Goal: Book appointment/travel/reservation

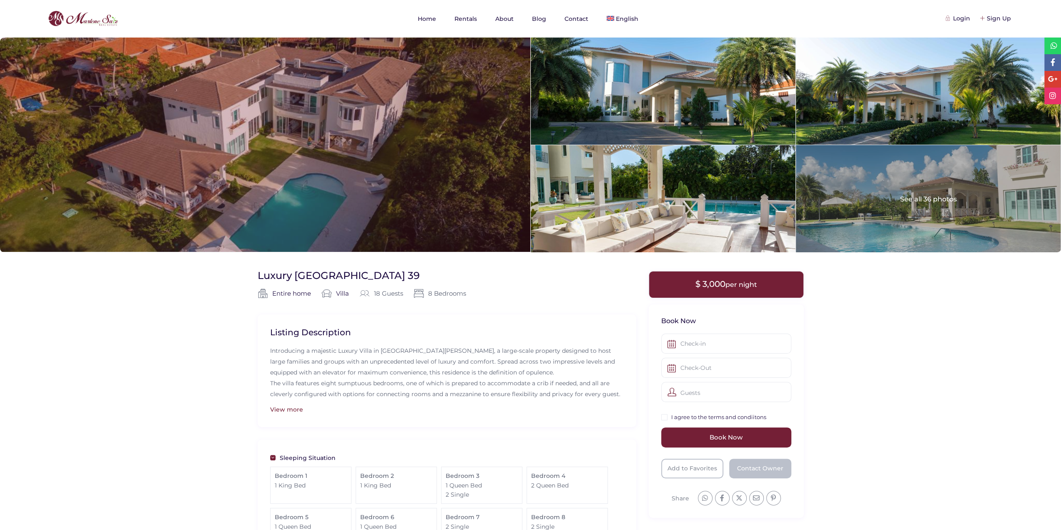
click at [348, 169] on div at bounding box center [265, 145] width 530 height 214
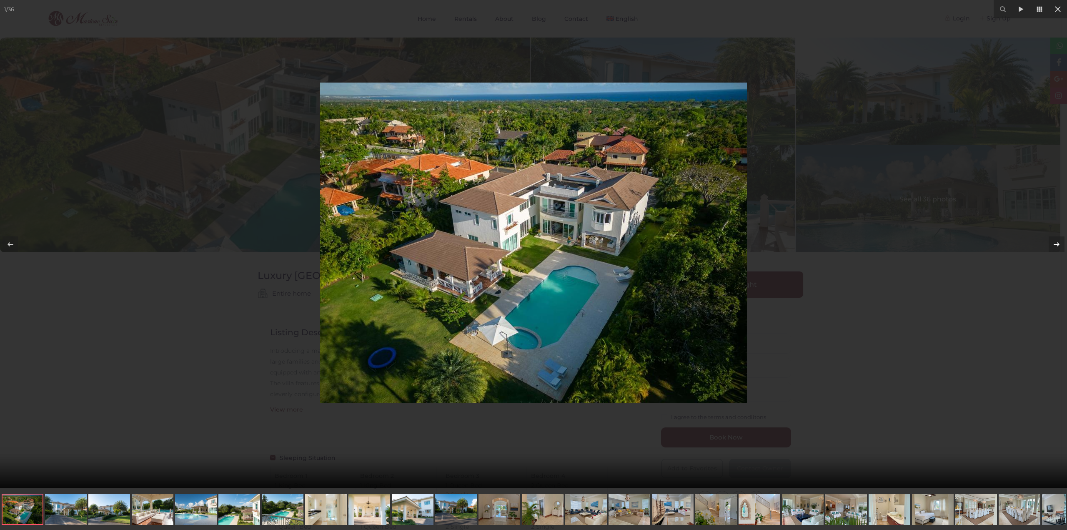
click at [1050, 239] on div at bounding box center [1057, 244] width 16 height 16
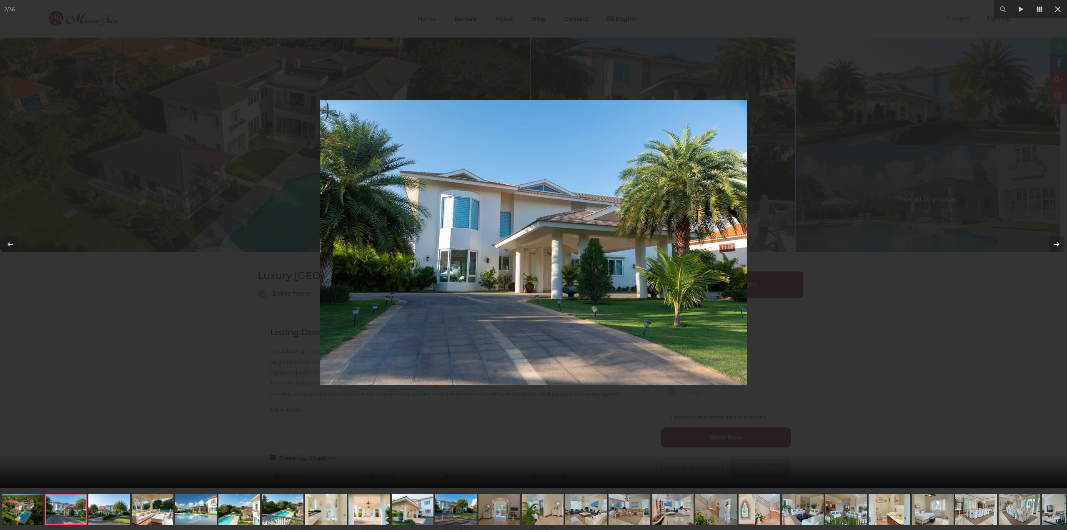
click at [1051, 242] on div at bounding box center [1057, 244] width 16 height 16
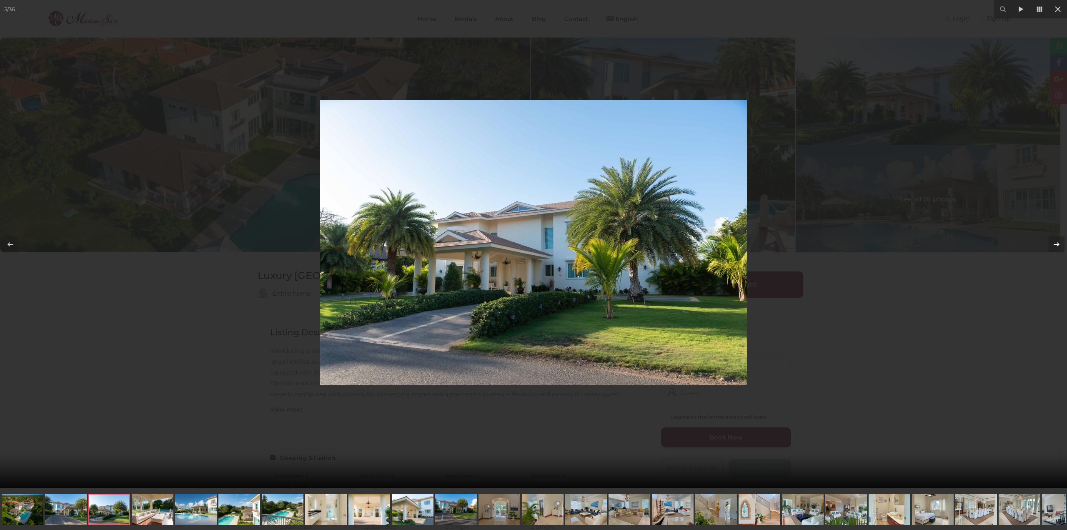
click at [1051, 242] on div at bounding box center [1057, 244] width 16 height 16
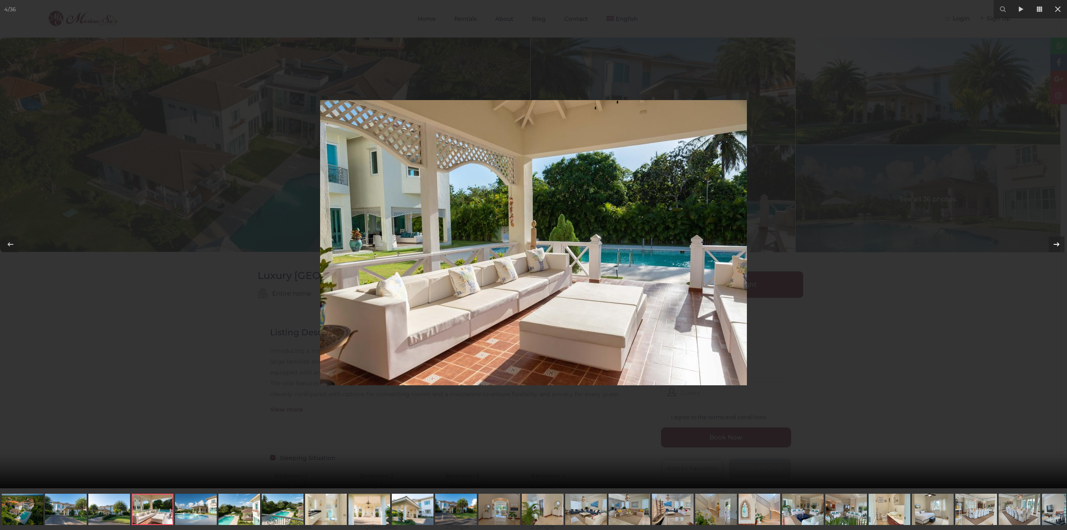
click at [1051, 242] on div at bounding box center [1057, 244] width 16 height 16
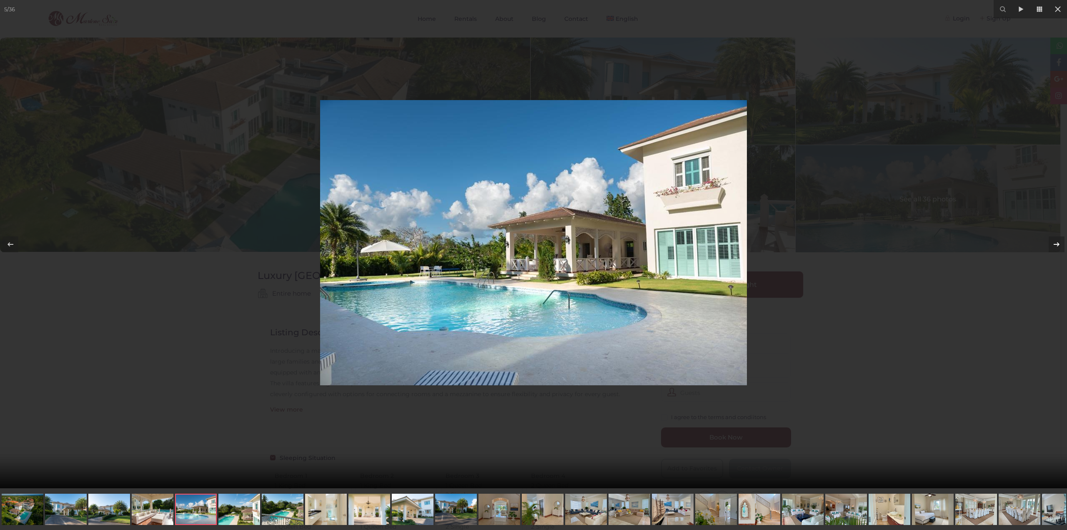
click at [1051, 242] on div at bounding box center [1057, 244] width 16 height 16
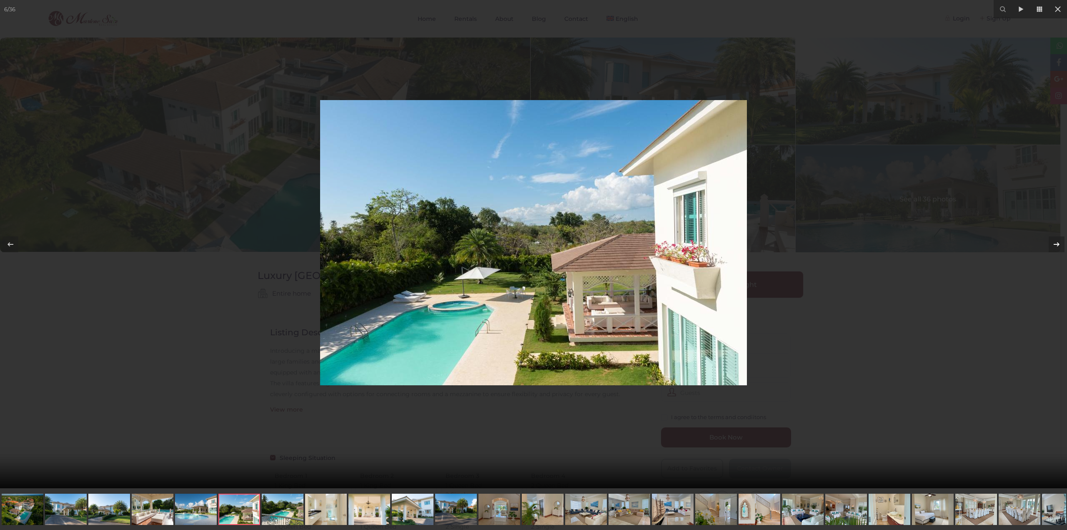
click at [1051, 242] on div at bounding box center [1057, 244] width 16 height 16
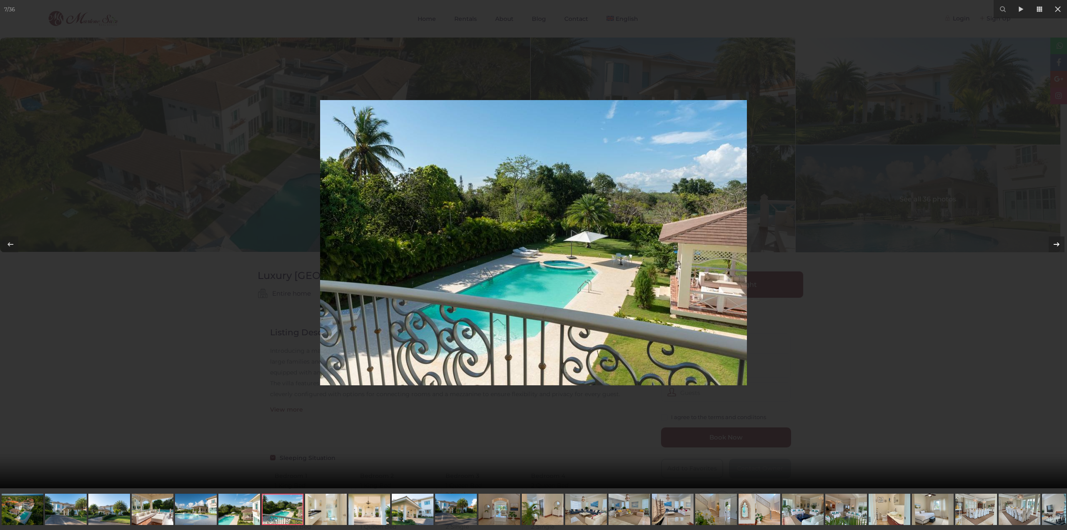
click at [1051, 242] on div at bounding box center [1057, 244] width 16 height 16
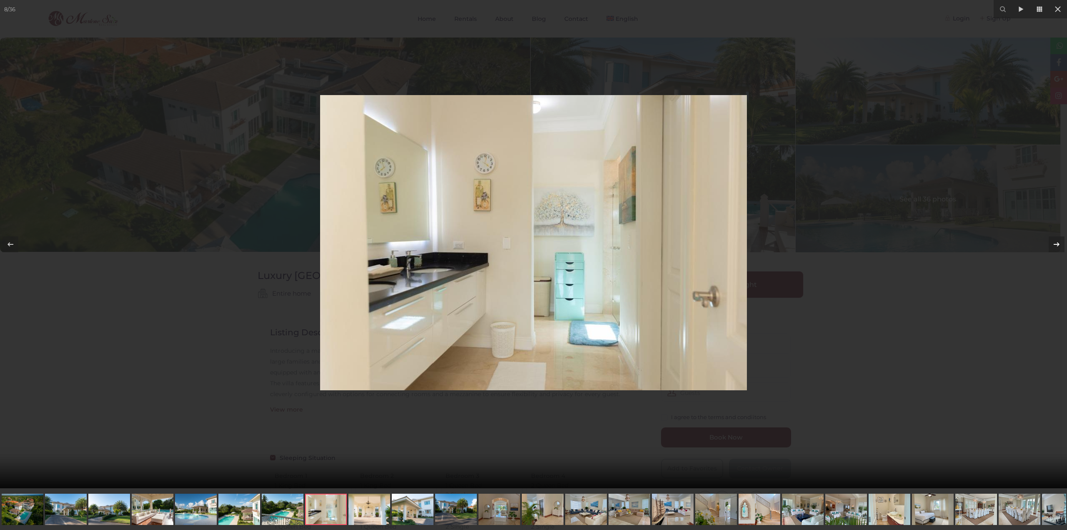
click at [1051, 242] on div at bounding box center [1057, 244] width 16 height 16
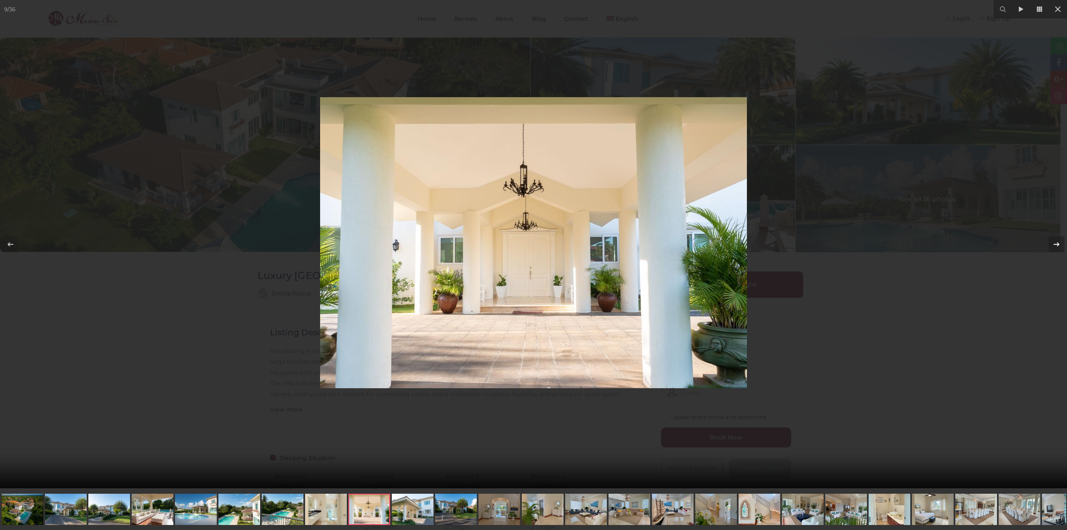
click at [1051, 242] on div at bounding box center [1057, 244] width 16 height 16
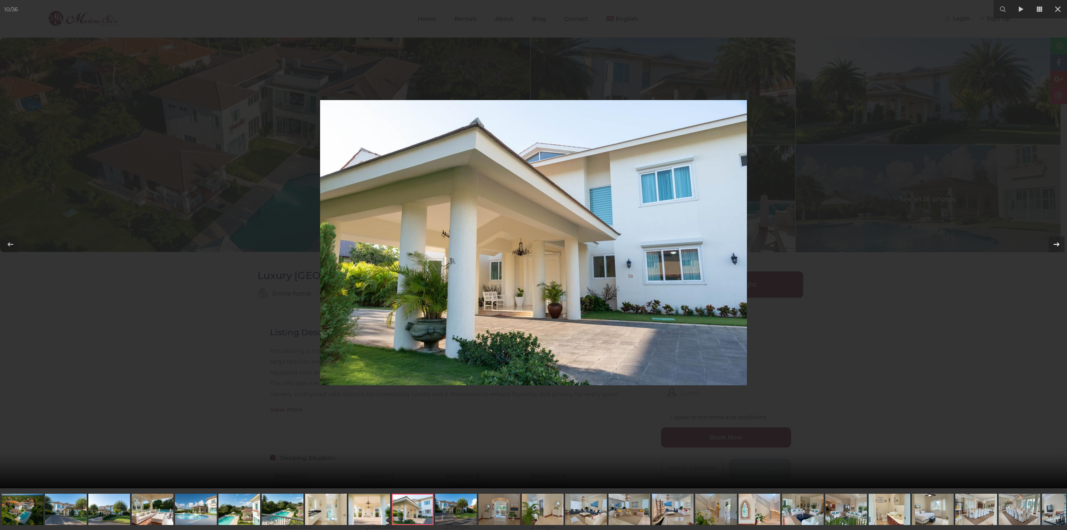
click at [1051, 242] on div at bounding box center [1057, 244] width 16 height 16
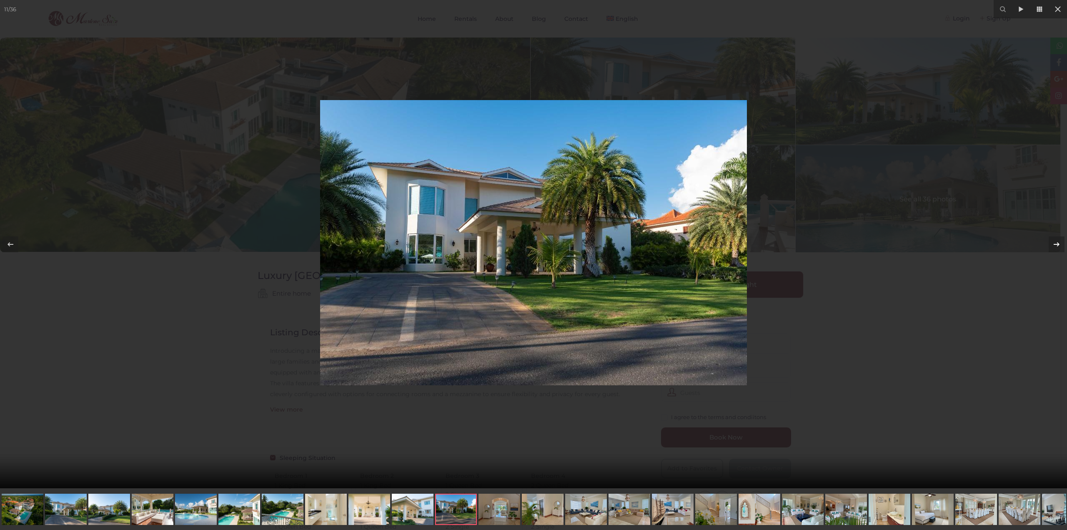
click at [1051, 242] on div at bounding box center [1057, 244] width 16 height 16
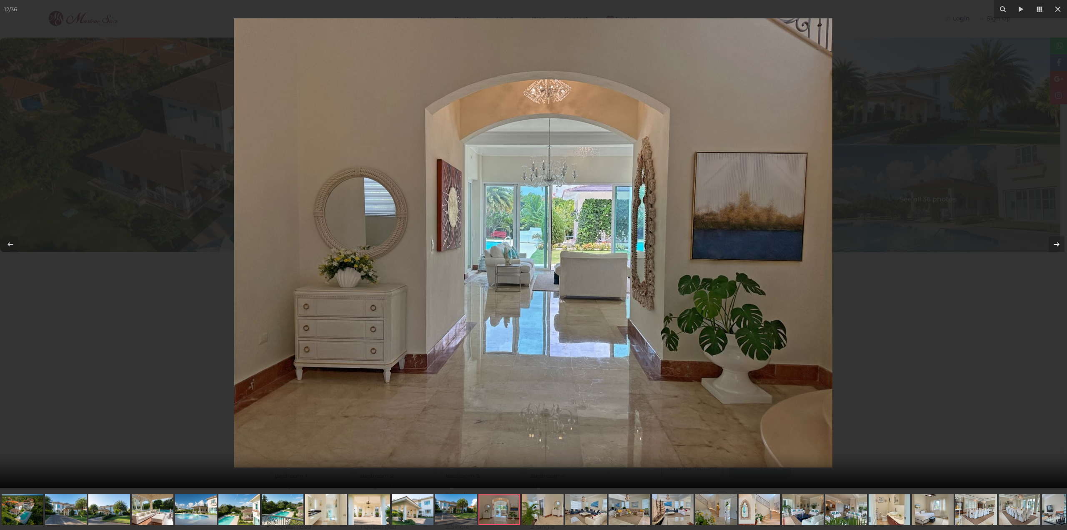
click at [1051, 242] on div at bounding box center [1057, 244] width 16 height 16
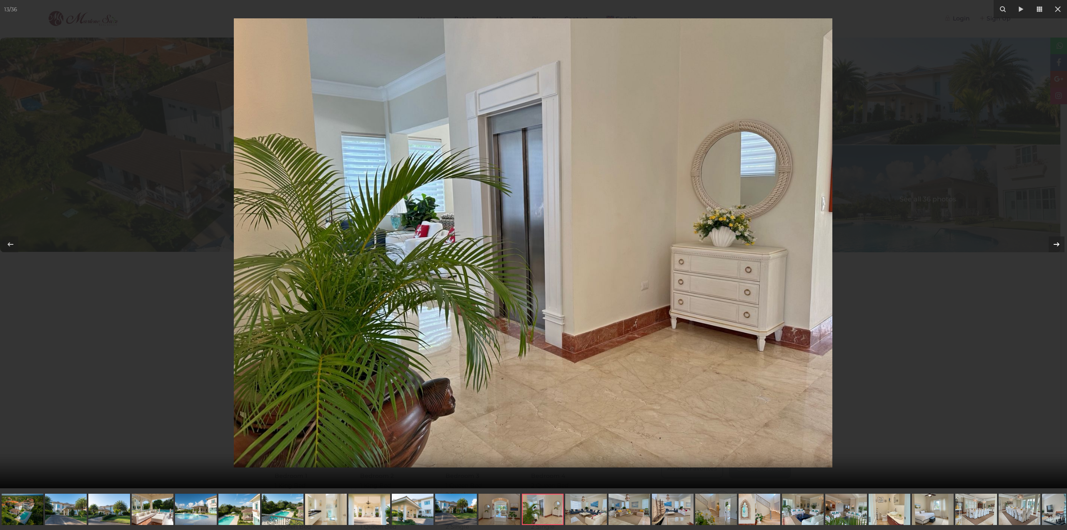
click at [1051, 242] on div at bounding box center [1057, 244] width 16 height 16
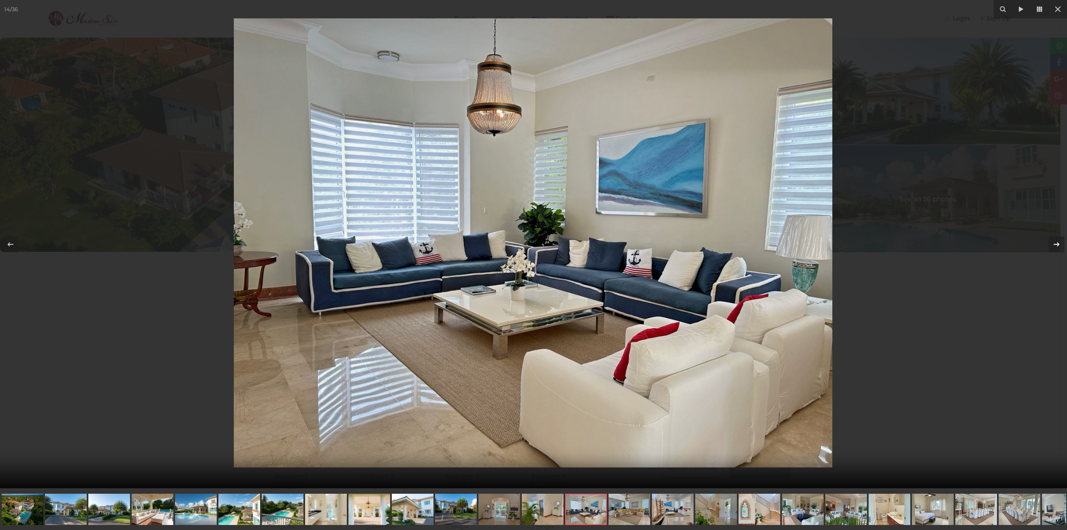
click at [1051, 242] on div at bounding box center [1057, 244] width 16 height 16
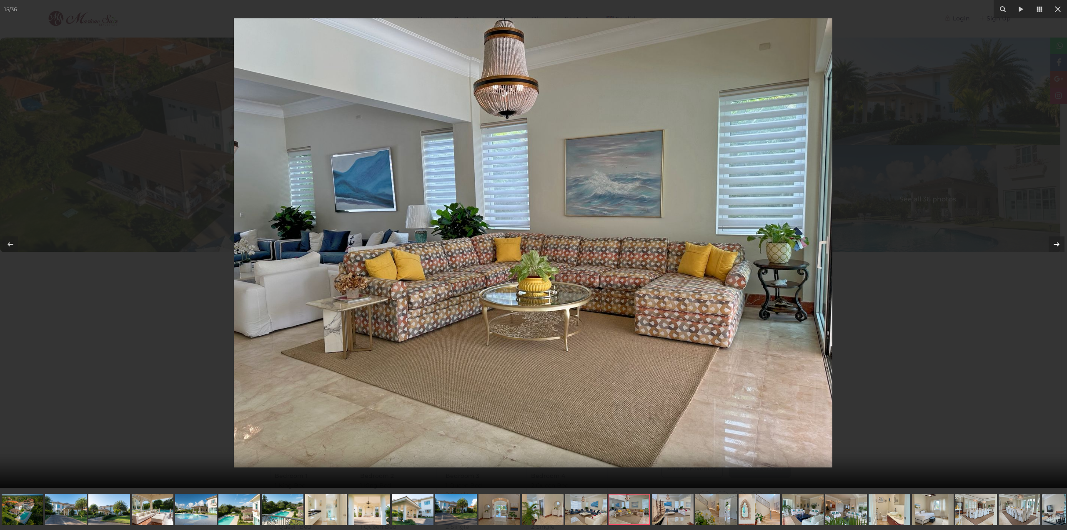
click at [1051, 242] on div at bounding box center [1057, 244] width 16 height 16
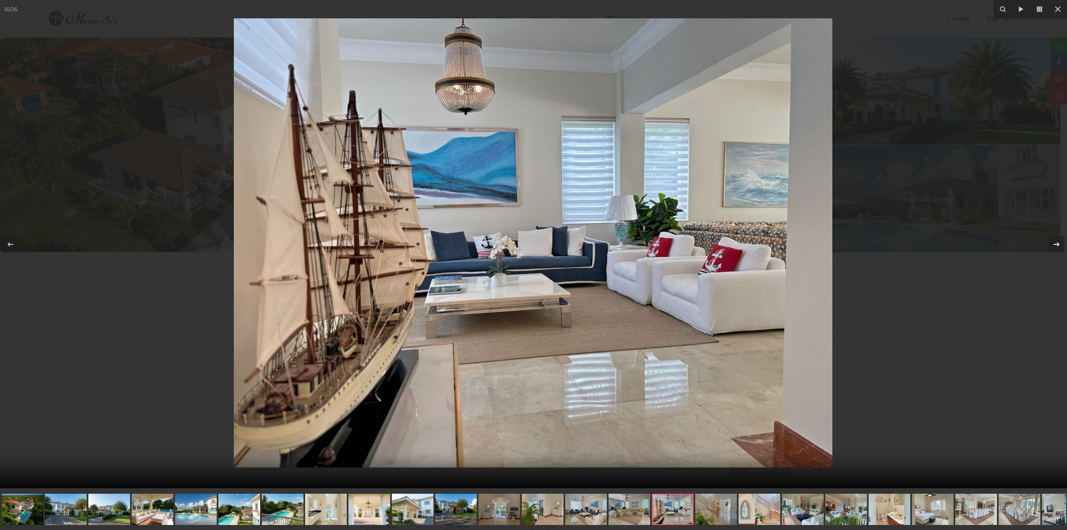
click at [1051, 242] on div at bounding box center [1057, 244] width 16 height 16
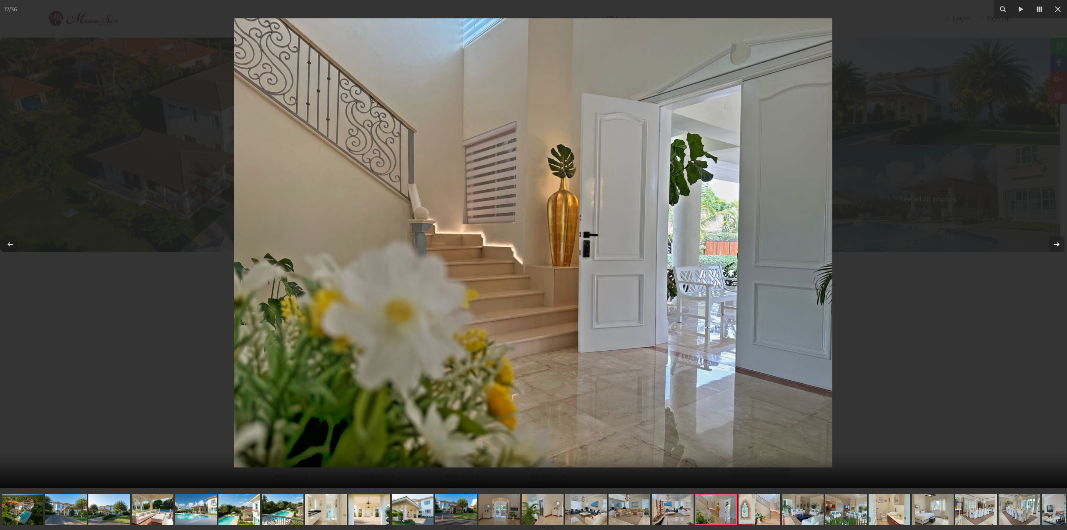
click at [1051, 242] on div at bounding box center [1057, 244] width 16 height 16
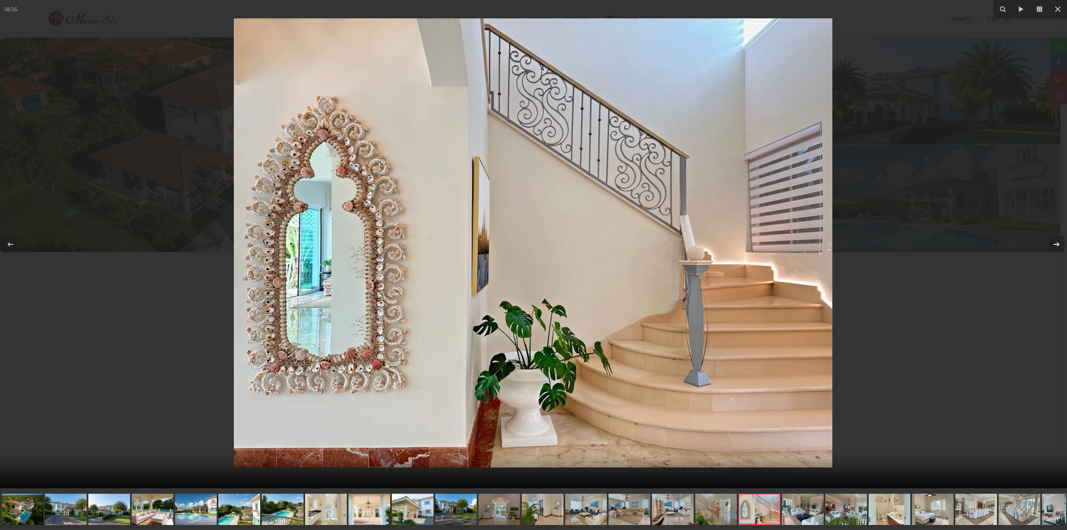
click at [1051, 242] on div at bounding box center [1057, 244] width 16 height 16
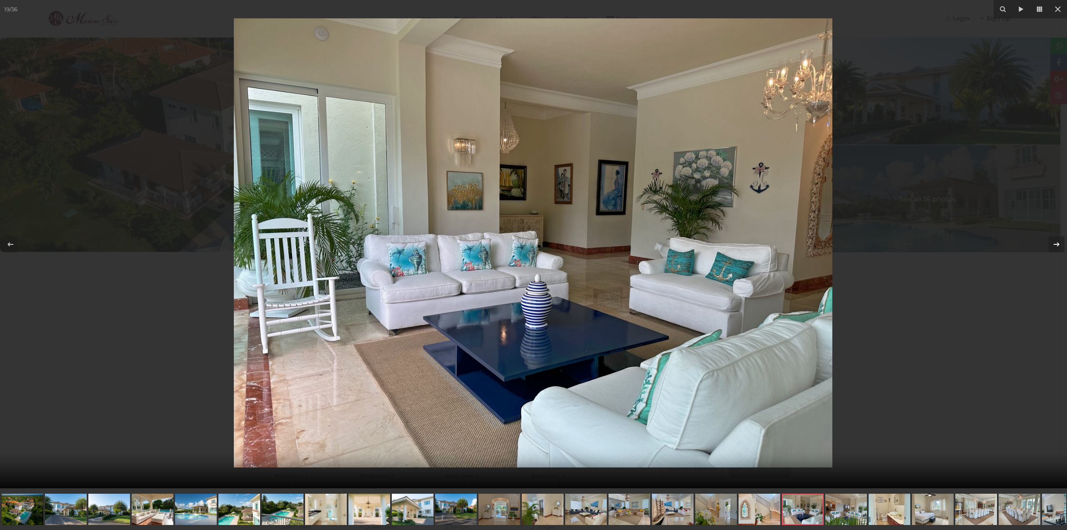
click at [1051, 242] on div at bounding box center [1057, 244] width 16 height 16
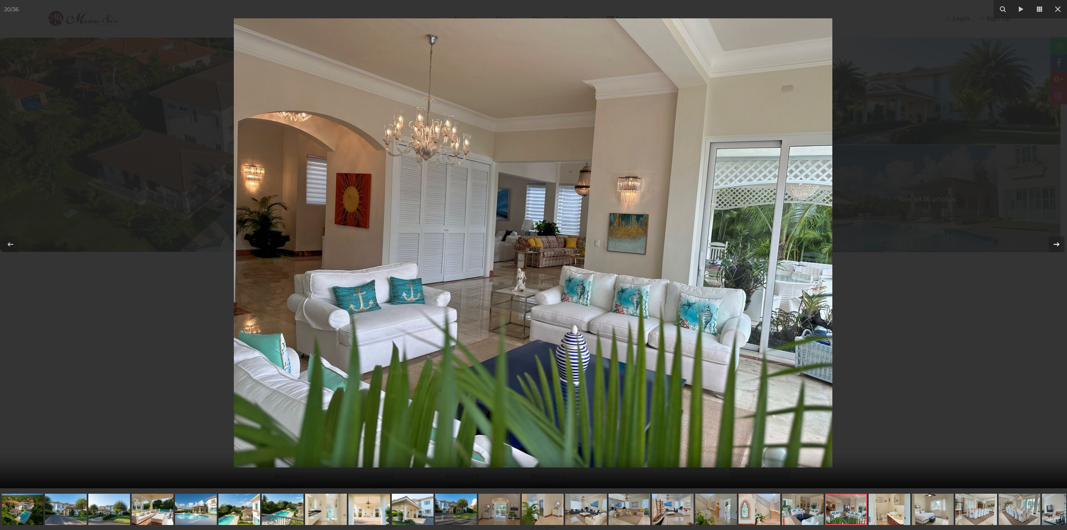
click at [1051, 242] on div at bounding box center [1057, 244] width 16 height 16
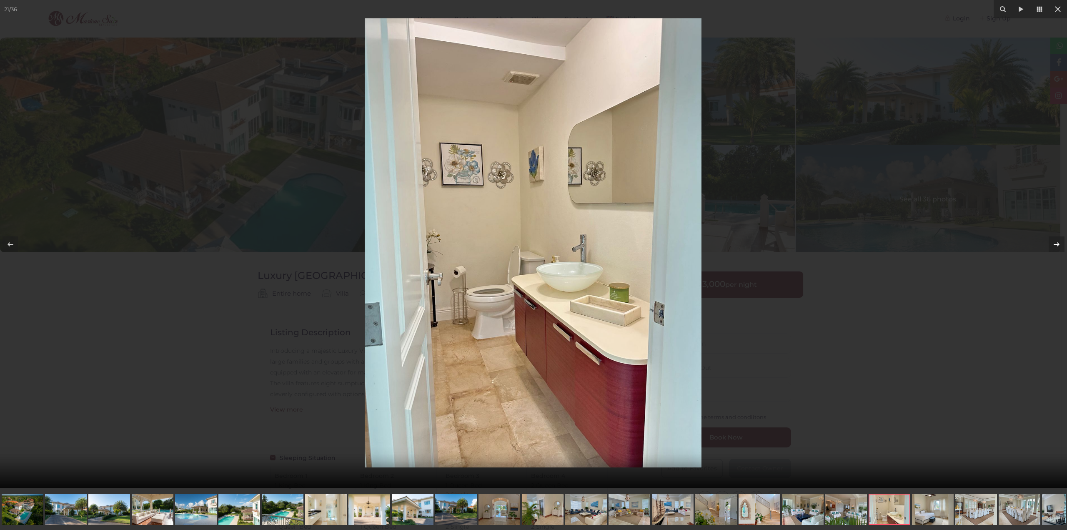
click at [1051, 242] on div at bounding box center [1057, 244] width 16 height 16
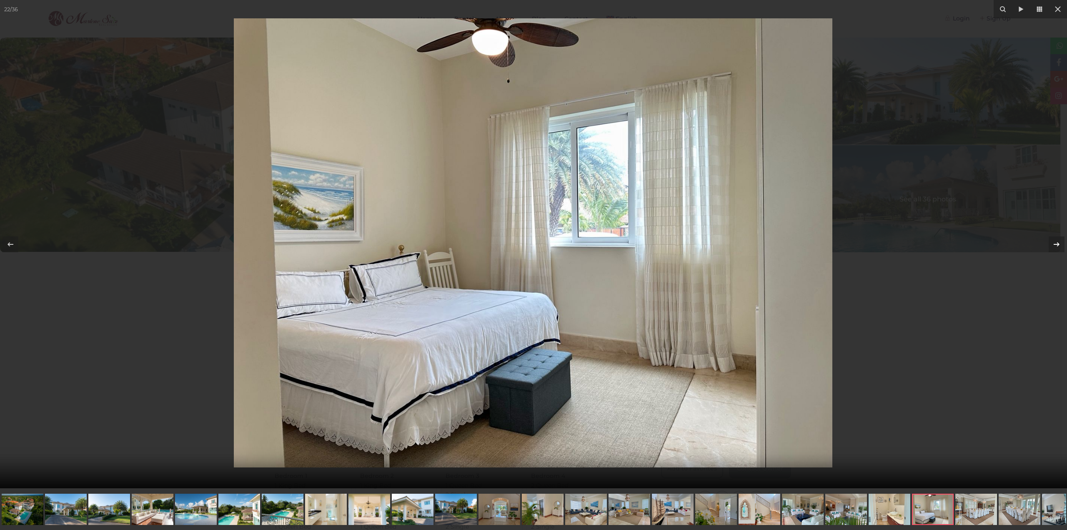
click at [1051, 242] on div at bounding box center [1057, 244] width 16 height 16
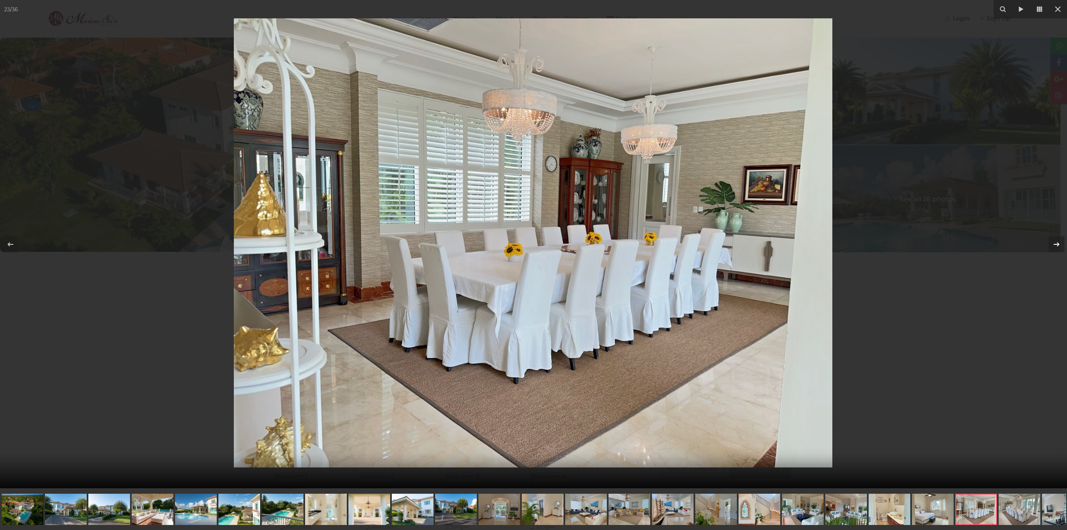
click at [1051, 242] on div at bounding box center [1057, 244] width 16 height 16
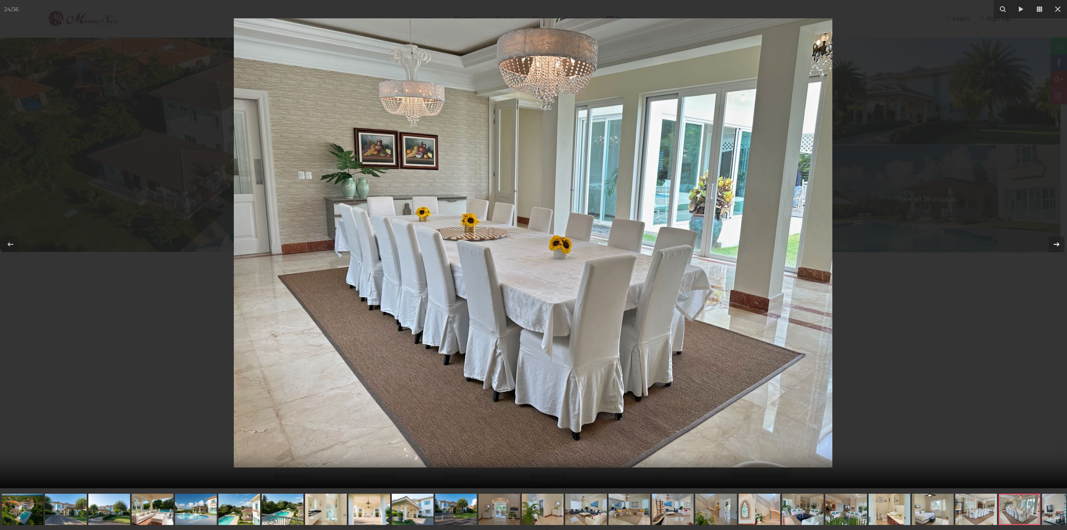
click at [1051, 242] on div at bounding box center [1057, 244] width 16 height 16
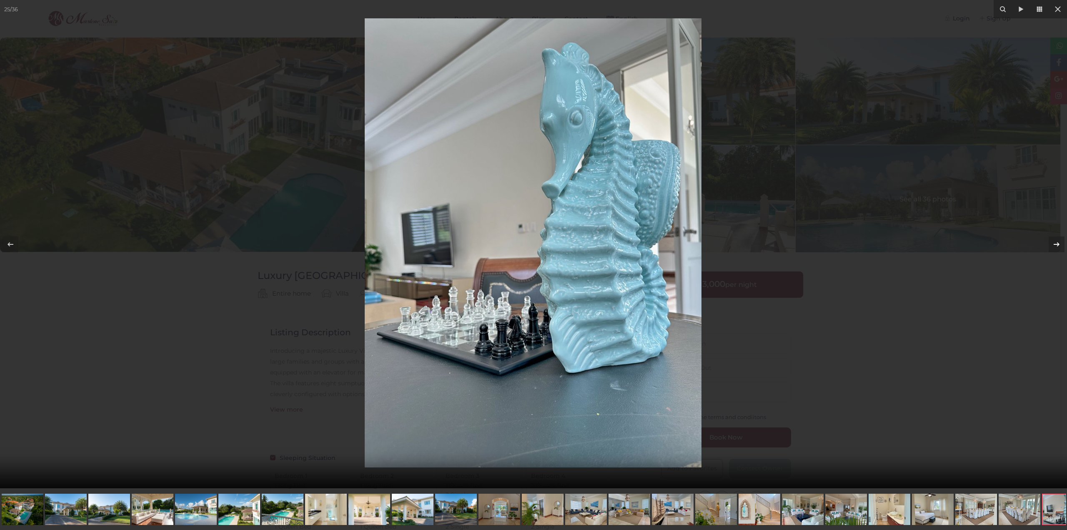
click at [1051, 242] on div at bounding box center [1057, 244] width 16 height 16
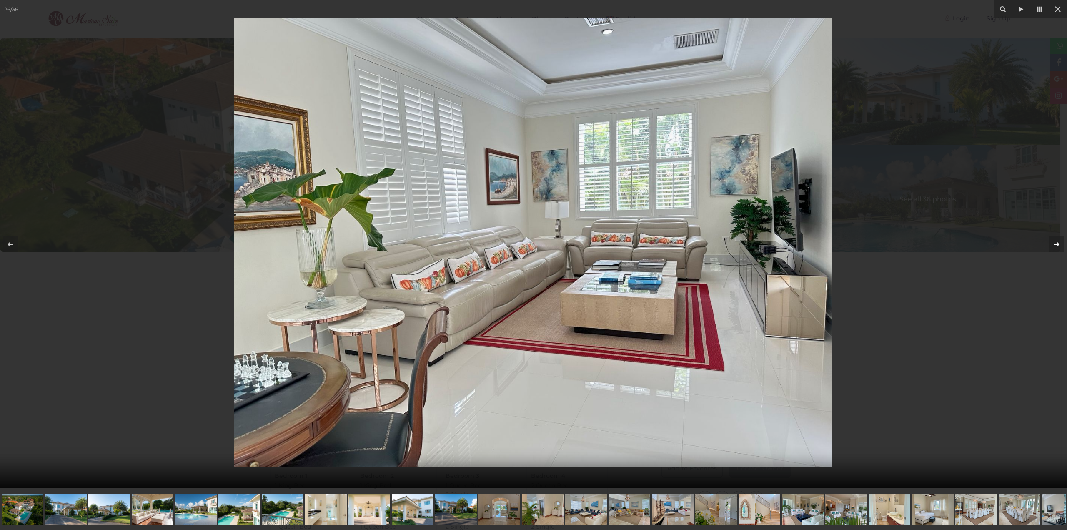
click at [1051, 242] on div at bounding box center [1057, 244] width 16 height 16
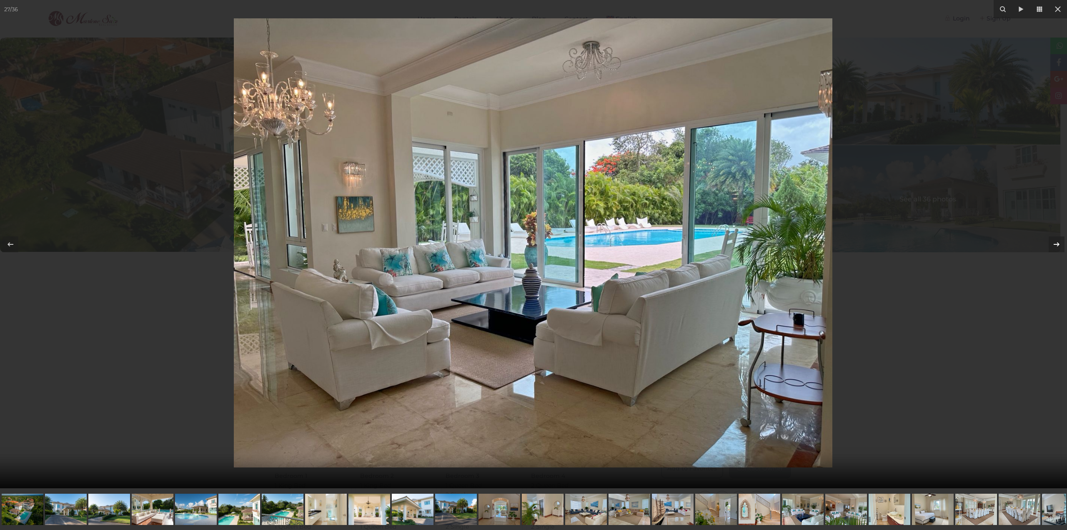
click at [1051, 242] on div at bounding box center [1057, 244] width 16 height 16
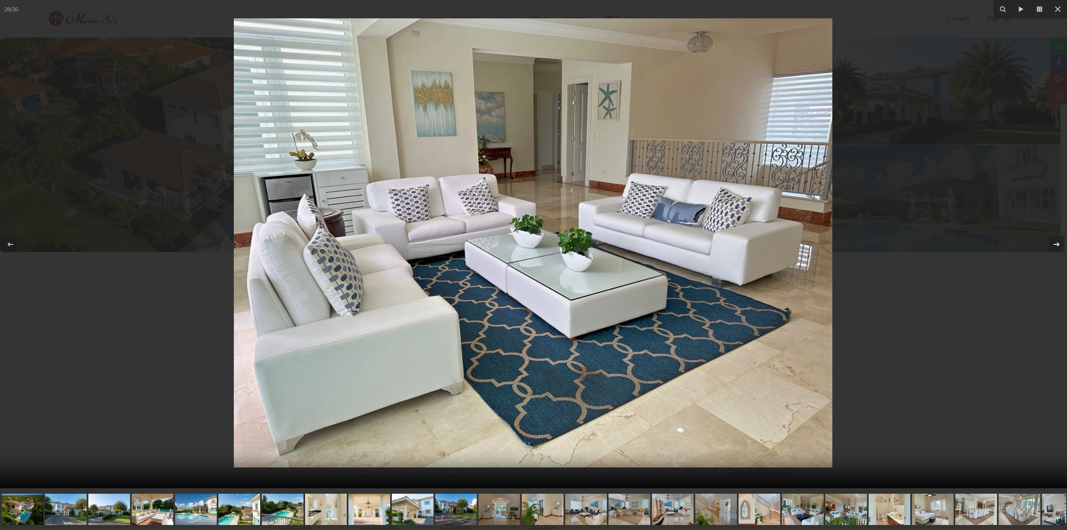
click at [1051, 242] on div at bounding box center [1057, 244] width 16 height 16
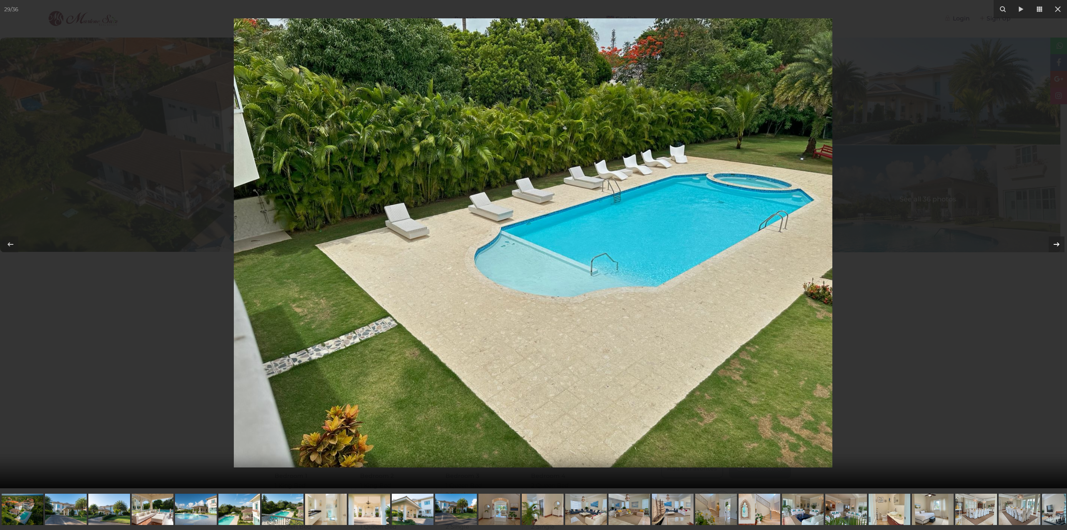
click at [1051, 242] on div at bounding box center [1057, 244] width 16 height 16
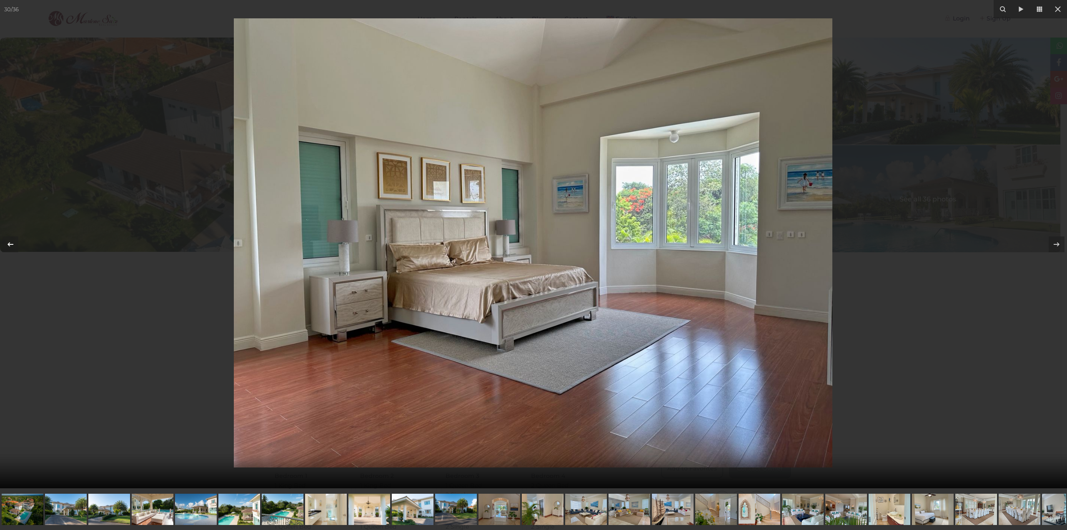
click at [15, 247] on icon at bounding box center [10, 244] width 10 height 10
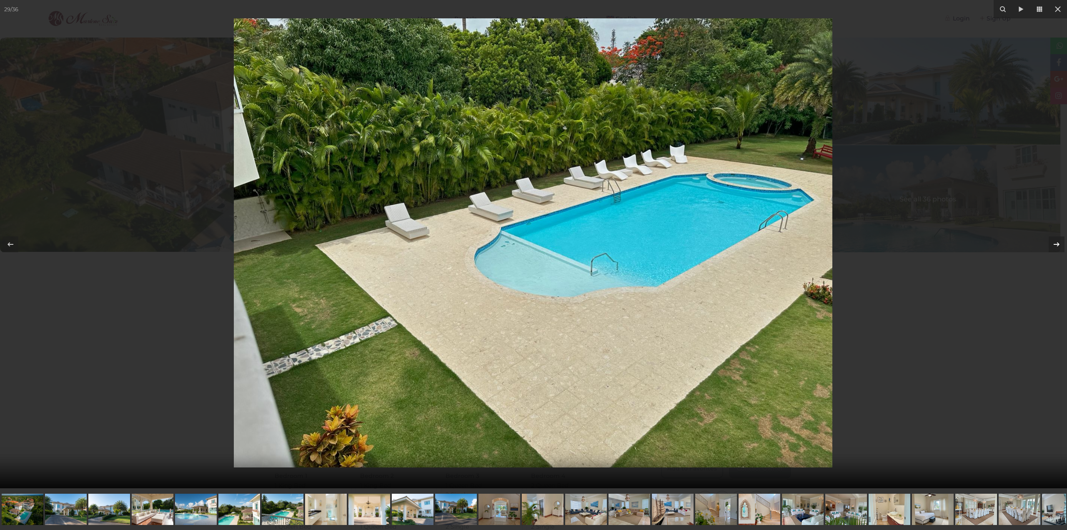
click at [1057, 245] on icon at bounding box center [1057, 244] width 10 height 10
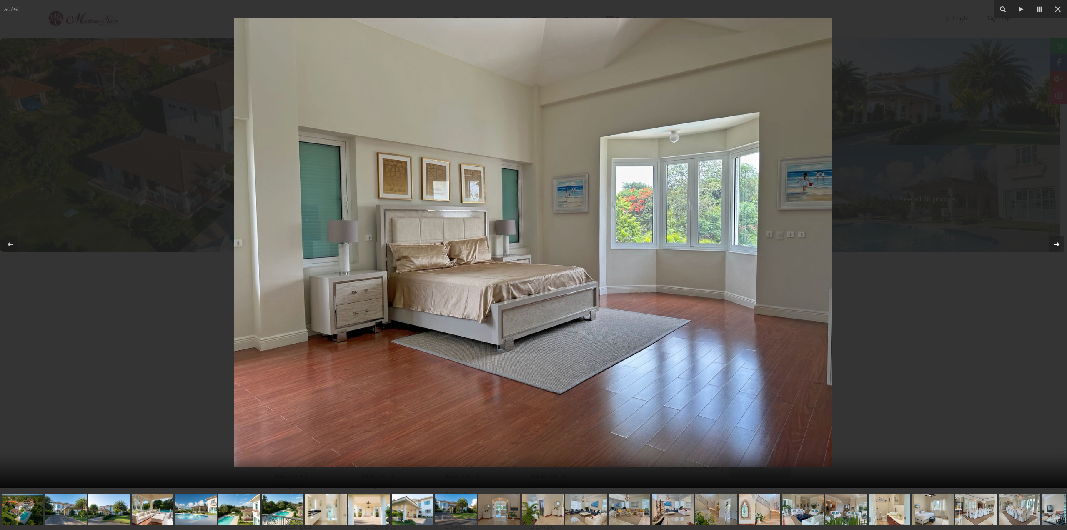
click at [1057, 245] on icon at bounding box center [1057, 244] width 10 height 10
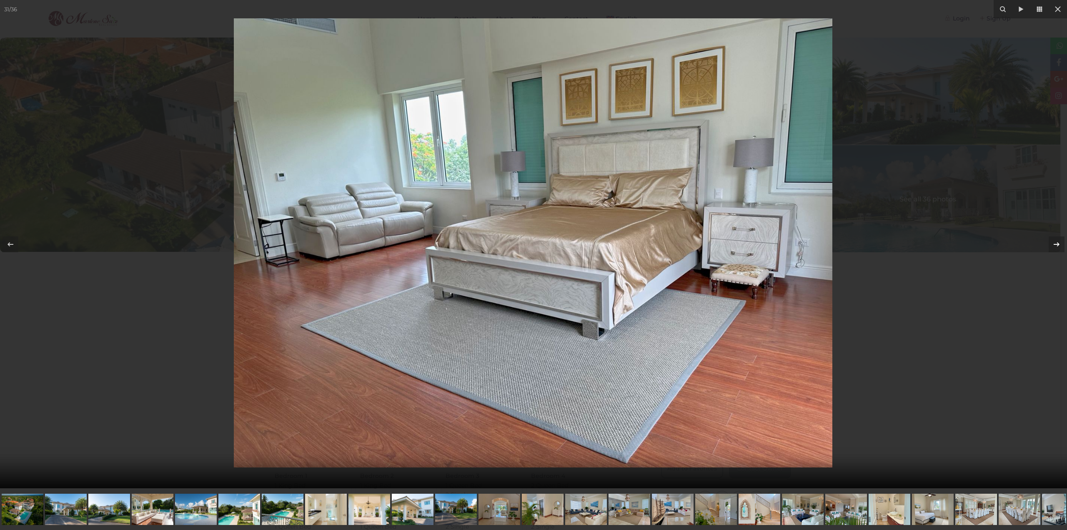
click at [1057, 245] on icon at bounding box center [1057, 244] width 10 height 10
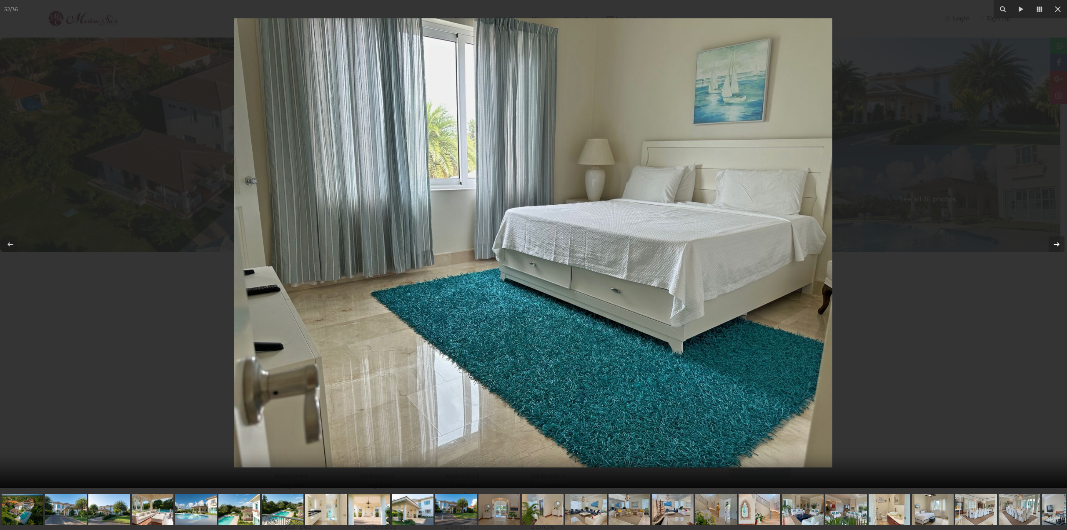
click at [1057, 245] on icon at bounding box center [1057, 244] width 10 height 10
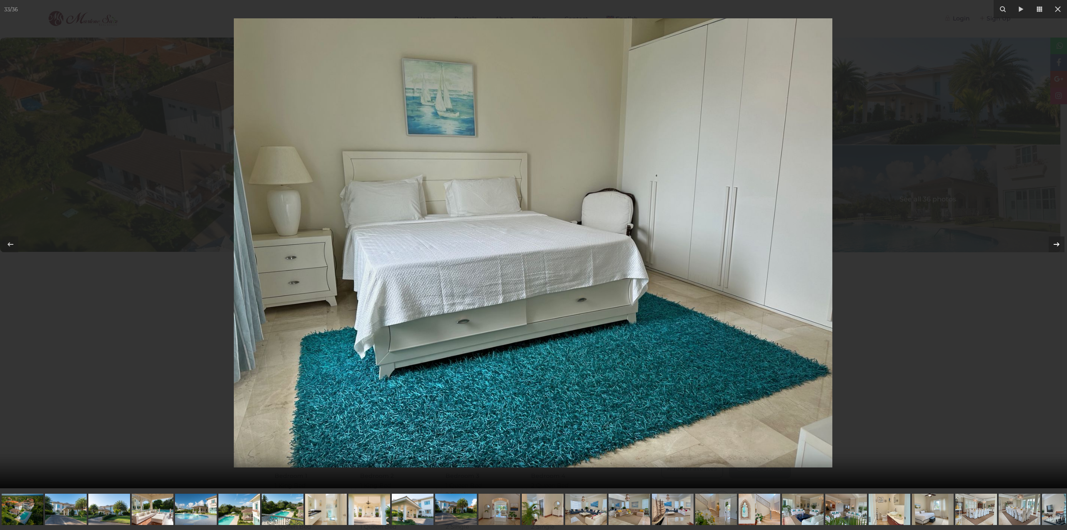
click at [1057, 245] on icon at bounding box center [1057, 244] width 10 height 10
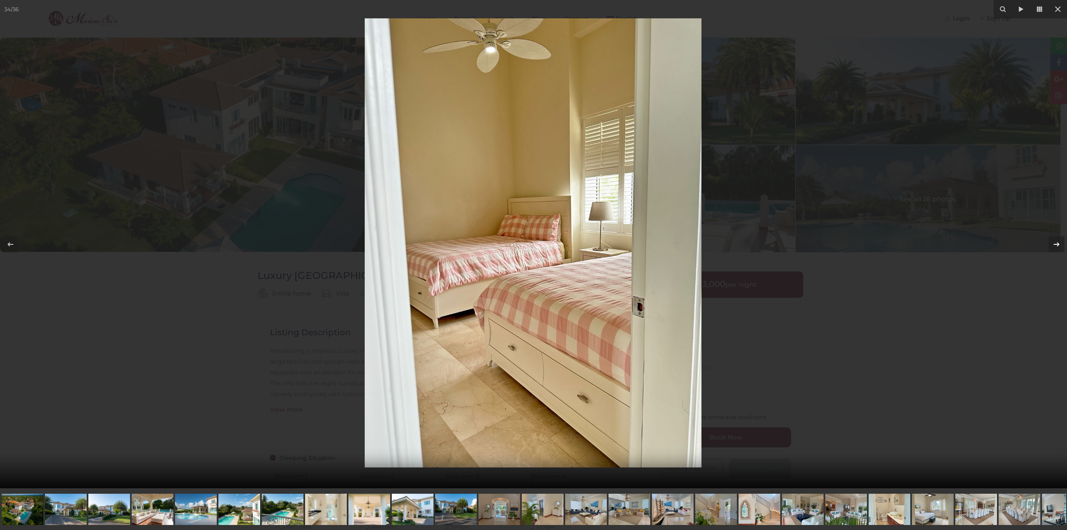
click at [1057, 245] on icon at bounding box center [1057, 244] width 10 height 10
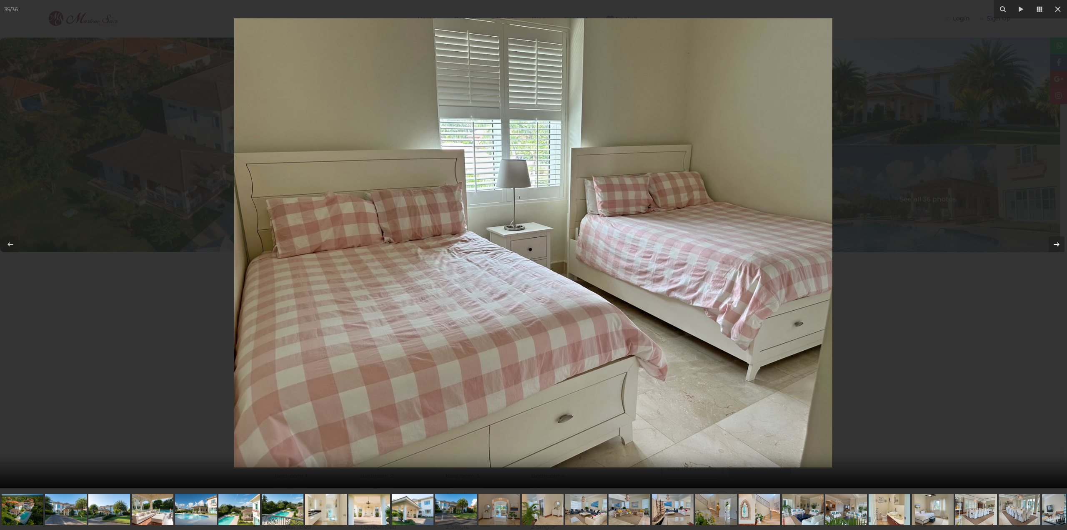
click at [1057, 245] on icon at bounding box center [1057, 244] width 10 height 10
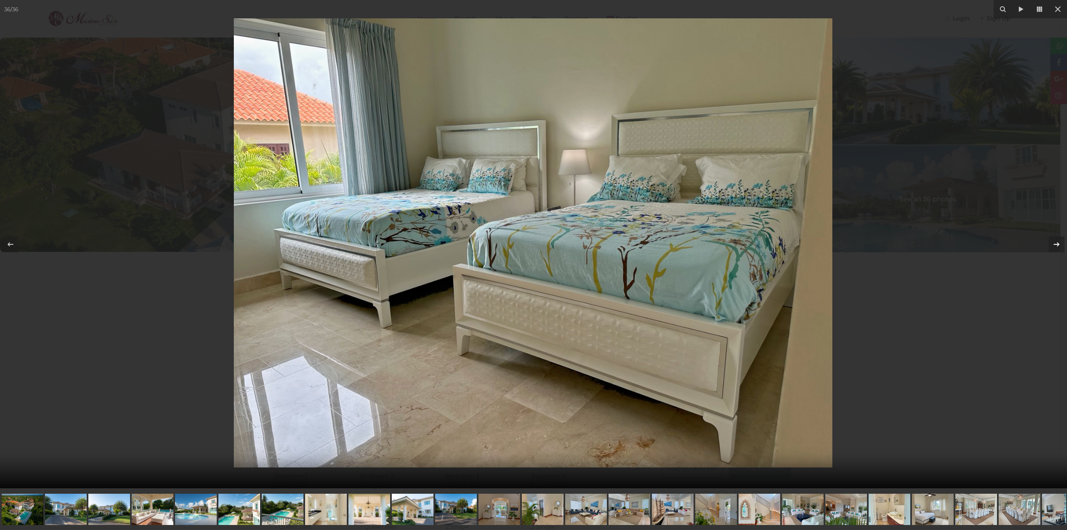
click at [1057, 245] on icon at bounding box center [1057, 244] width 10 height 10
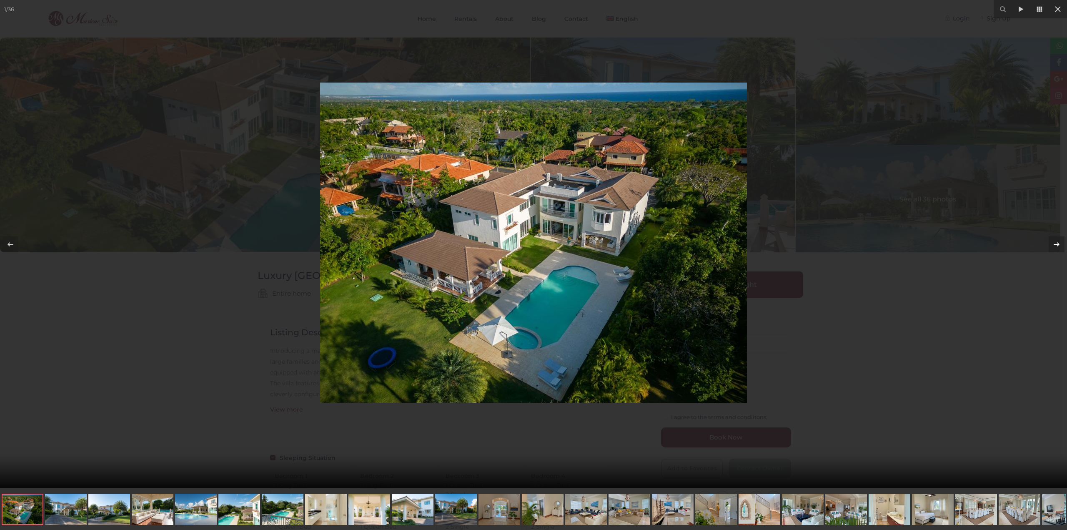
click at [1057, 245] on icon at bounding box center [1057, 244] width 10 height 10
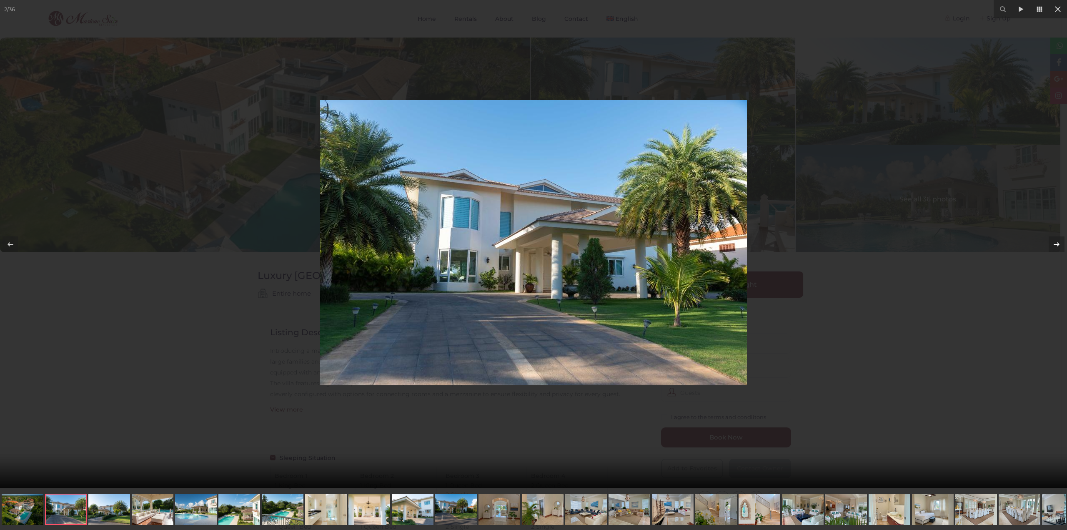
click at [1057, 245] on icon at bounding box center [1057, 244] width 10 height 10
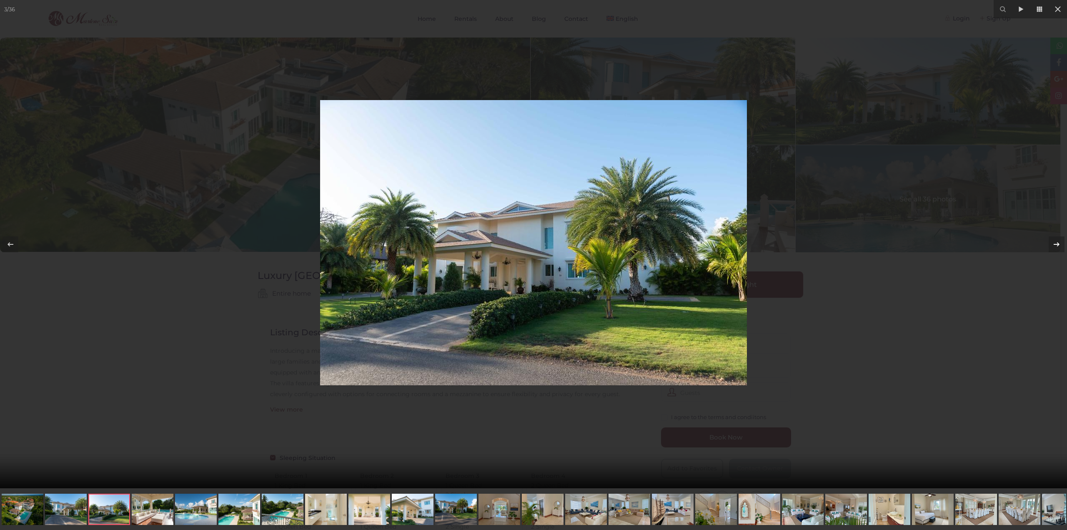
click at [1057, 245] on icon at bounding box center [1057, 244] width 10 height 10
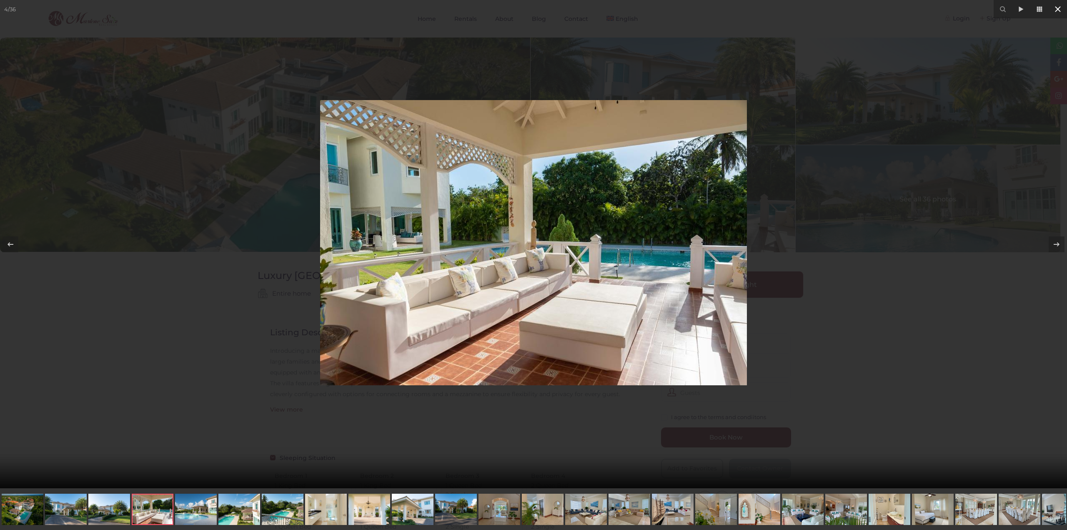
drag, startPoint x: 1059, startPoint y: 11, endPoint x: 952, endPoint y: 163, distance: 185.2
click at [1058, 11] on icon at bounding box center [1058, 9] width 10 height 10
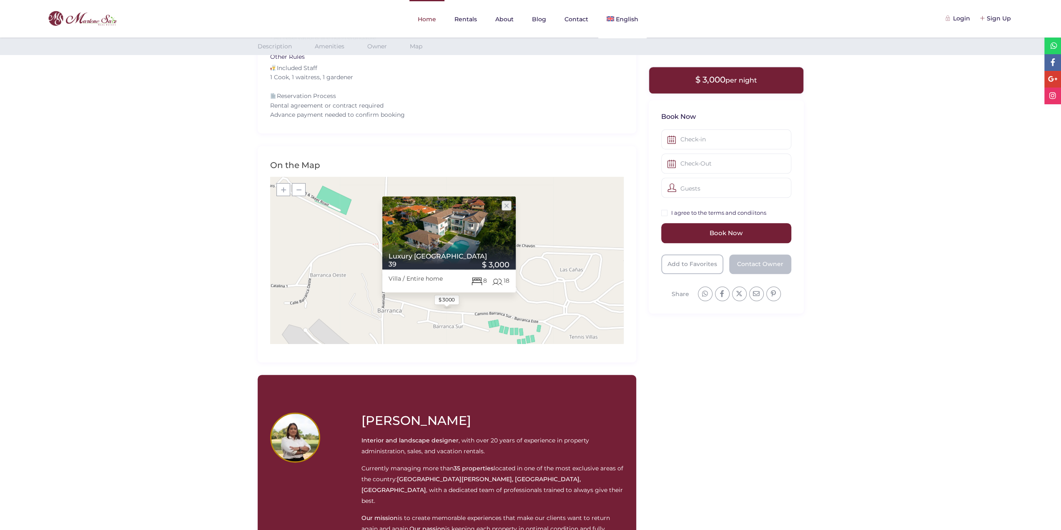
scroll to position [792, 0]
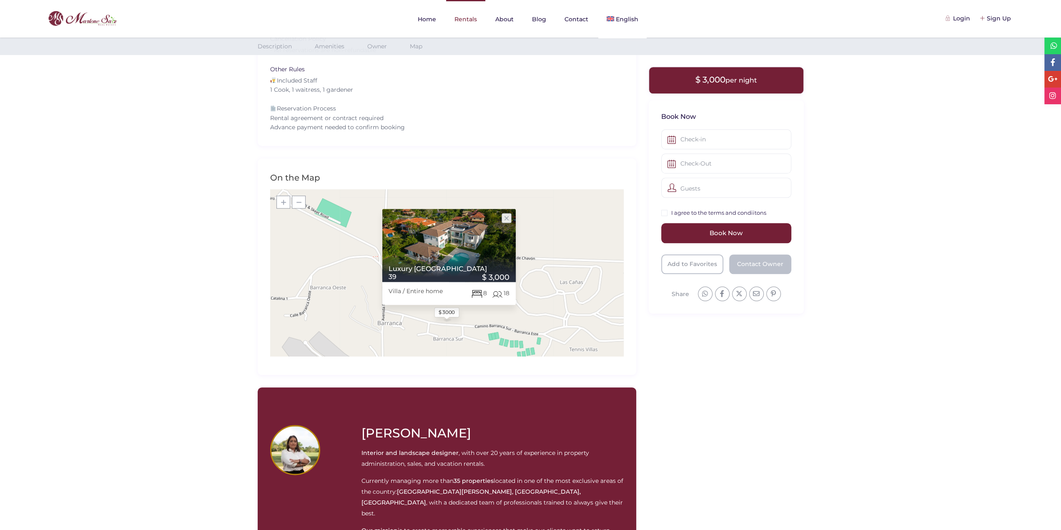
click at [462, 24] on link "Rentals" at bounding box center [465, 19] width 39 height 38
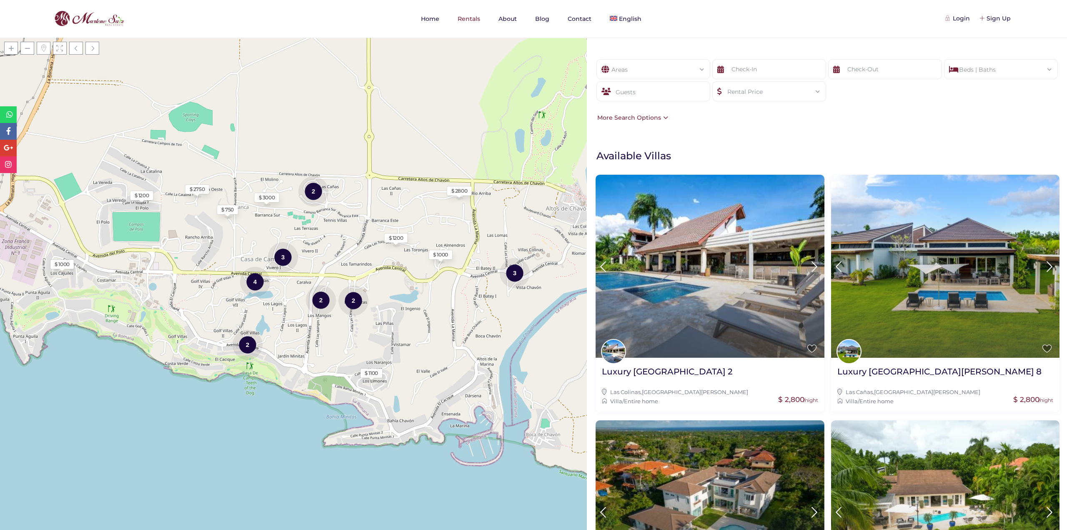
click at [663, 66] on div "Areas" at bounding box center [653, 67] width 100 height 15
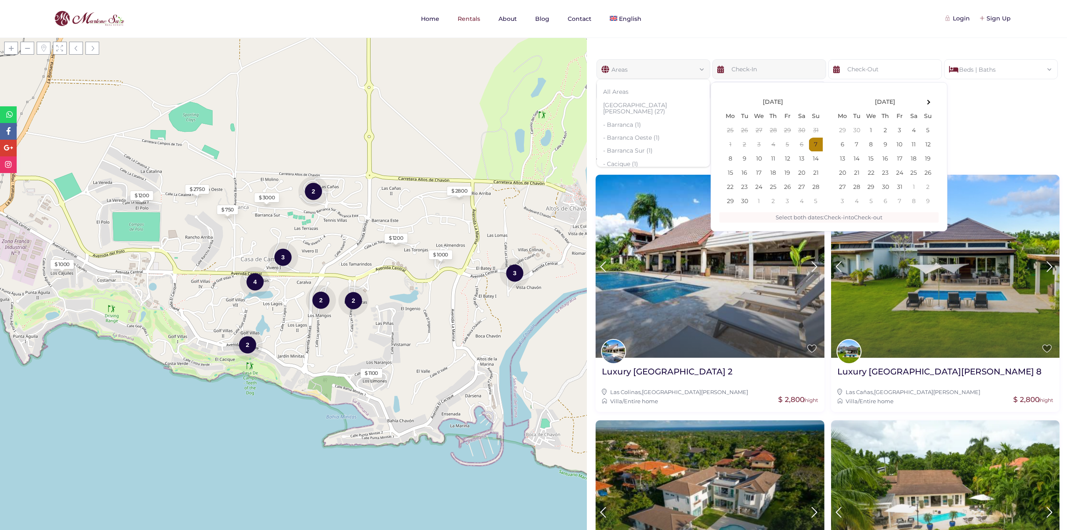
click at [739, 73] on input "text" at bounding box center [770, 69] width 114 height 20
click at [924, 100] on th at bounding box center [928, 102] width 14 height 14
type input "[DATE]"
